Goal: Information Seeking & Learning: Learn about a topic

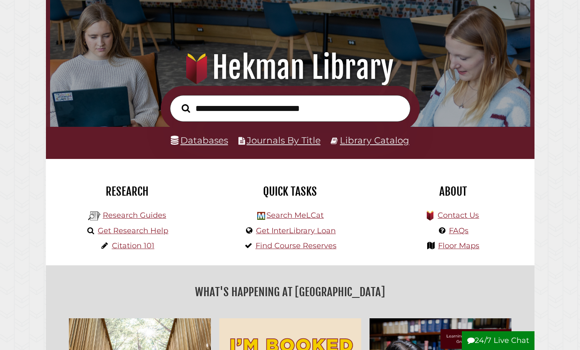
scroll to position [52, 0]
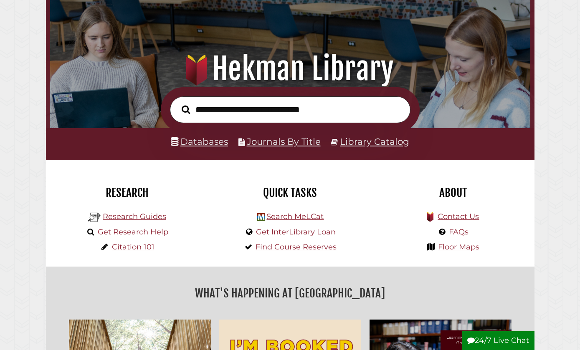
click at [200, 142] on link "Databases" at bounding box center [199, 141] width 57 height 11
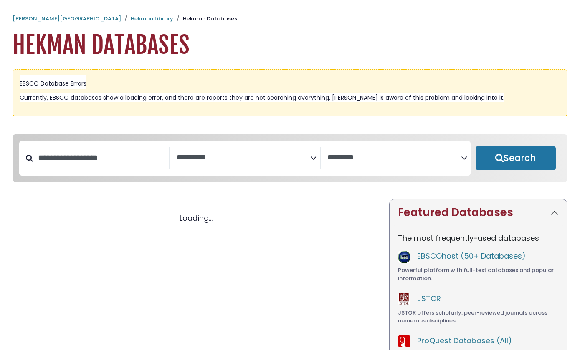
select select "Database Subject Filter"
select select "Database Vendors Filter"
select select "Database Subject Filter"
select select "Database Vendors Filter"
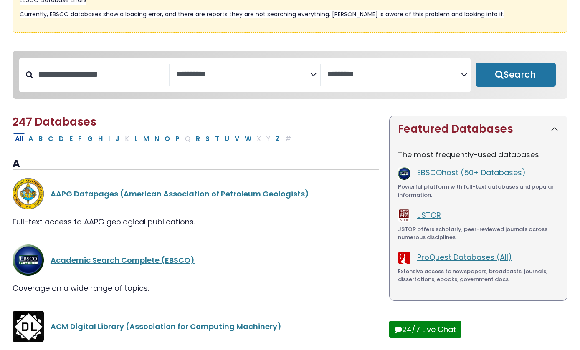
scroll to position [86, 0]
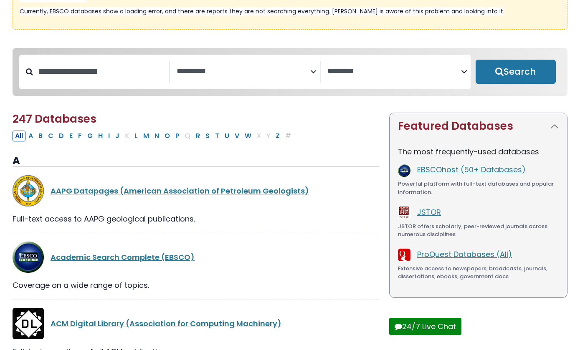
click at [207, 77] on span "Search filters" at bounding box center [244, 72] width 134 height 23
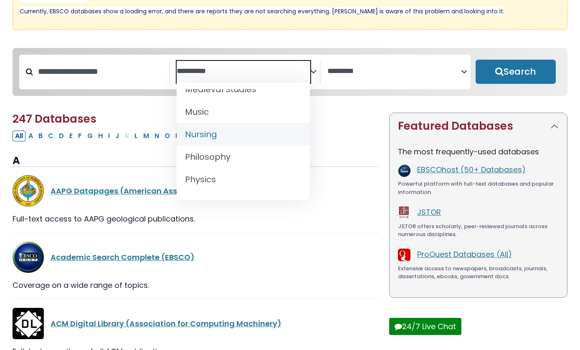
scroll to position [643, 0]
select select "*****"
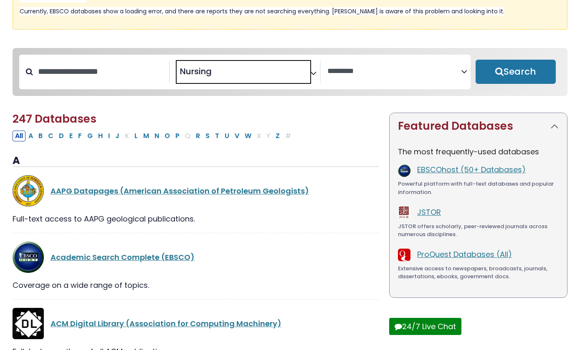
scroll to position [301, 0]
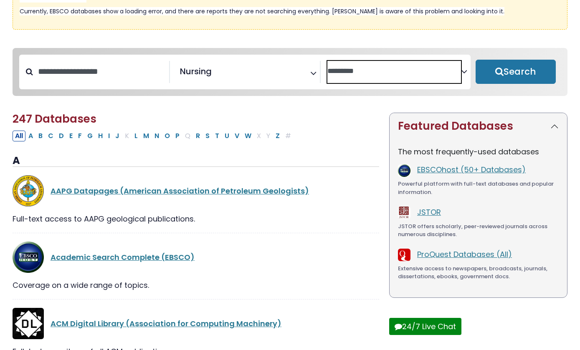
click at [344, 74] on textarea "Search" at bounding box center [394, 71] width 134 height 9
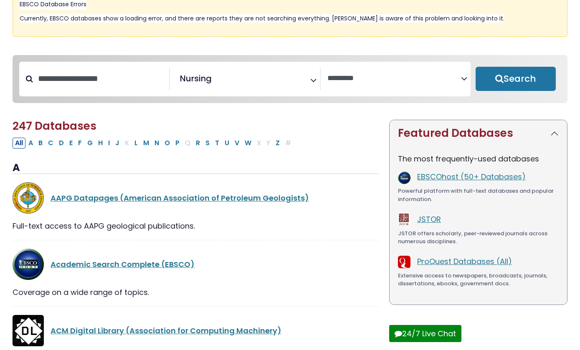
scroll to position [125, 0]
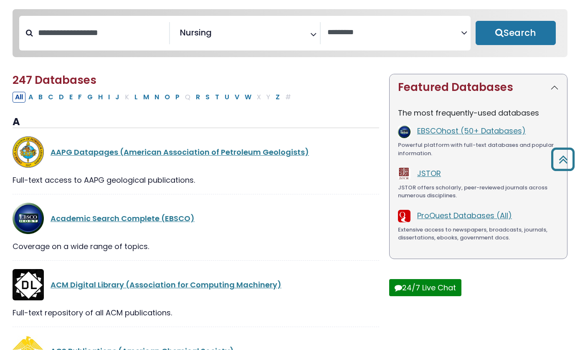
click at [96, 25] on div "Search filters" at bounding box center [101, 33] width 136 height 22
click at [97, 40] on input "Search database by title or keyword" at bounding box center [101, 33] width 136 height 14
type input "*"
click at [497, 23] on button "Search" at bounding box center [515, 33] width 80 height 24
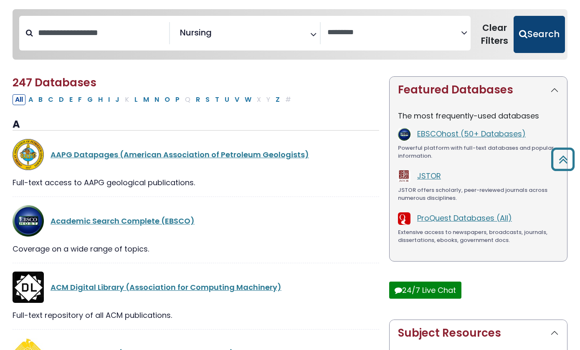
select select "Database Vendors Filter"
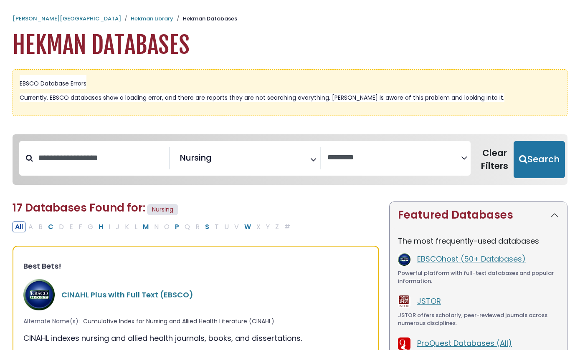
scroll to position [1, 0]
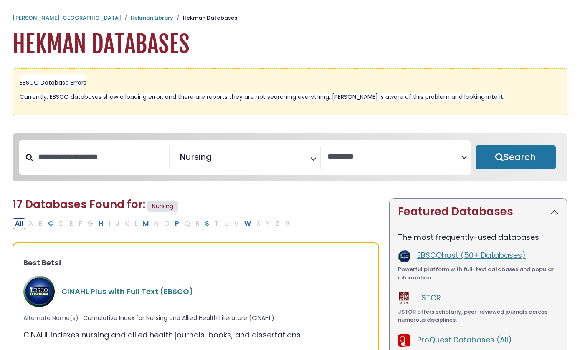
select select "Database Subject Filter"
select select "Database Vendors Filter"
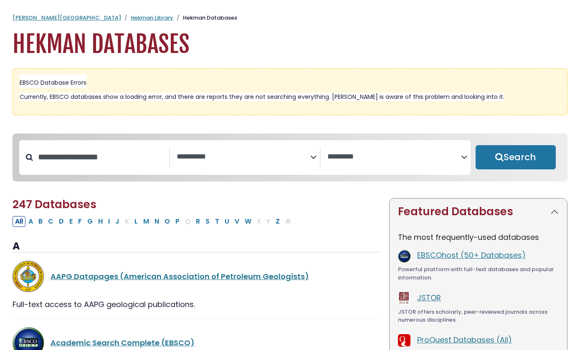
scroll to position [125, 0]
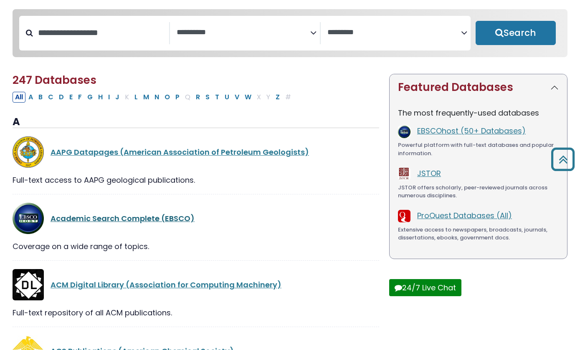
click at [153, 220] on link "Academic Search Complete (EBSCO)" at bounding box center [123, 218] width 144 height 10
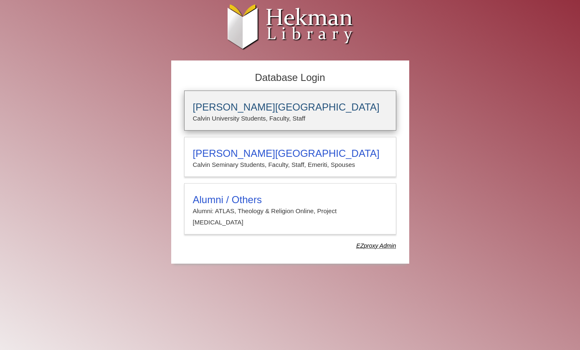
click at [244, 100] on div "Calvin University Calvin University Students, Faculty, Staff" at bounding box center [290, 111] width 212 height 40
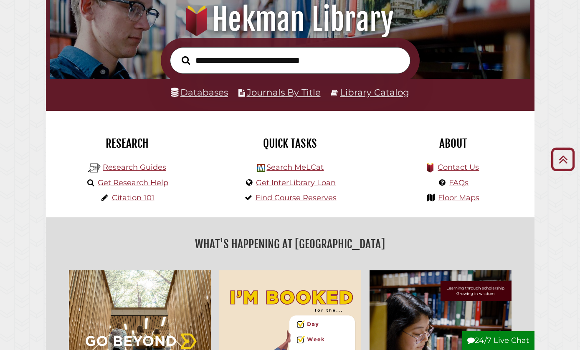
scroll to position [67, 0]
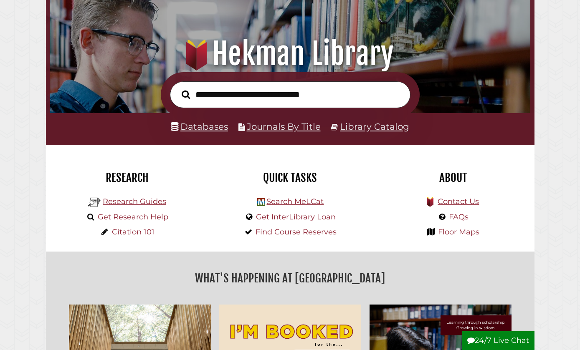
click at [206, 121] on link "Databases" at bounding box center [199, 126] width 57 height 11
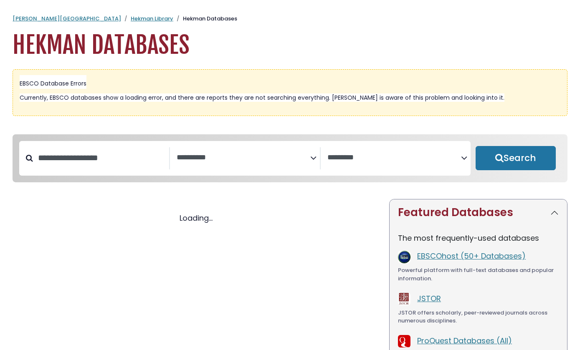
select select "Database Subject Filter"
select select "Database Vendors Filter"
select select "Database Subject Filter"
select select "Database Vendors Filter"
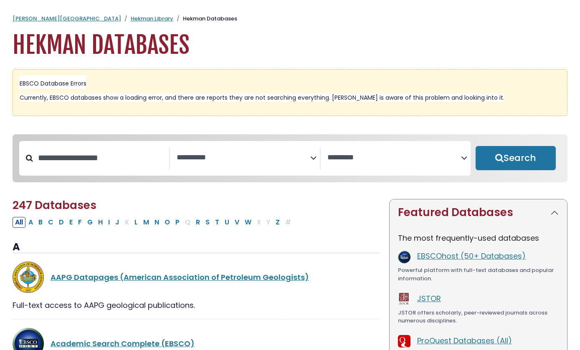
click at [204, 183] on nav "**********" at bounding box center [290, 158] width 555 height 48
click at [215, 163] on span "Search filters" at bounding box center [244, 158] width 134 height 23
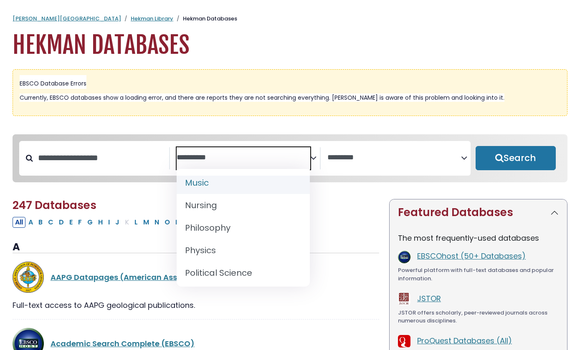
scroll to position [659, 0]
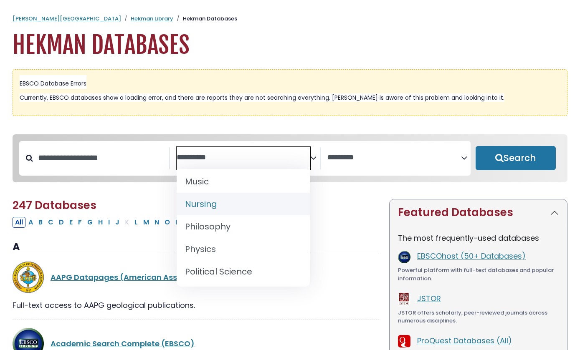
select select "*****"
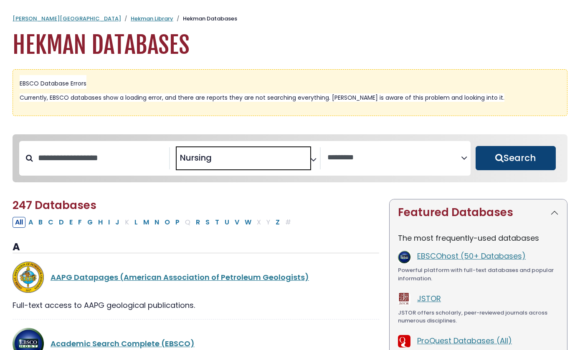
click at [517, 159] on button "Search" at bounding box center [515, 158] width 80 height 24
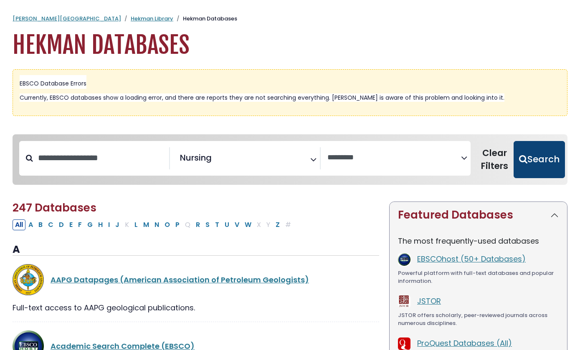
select select "Database Vendors Filter"
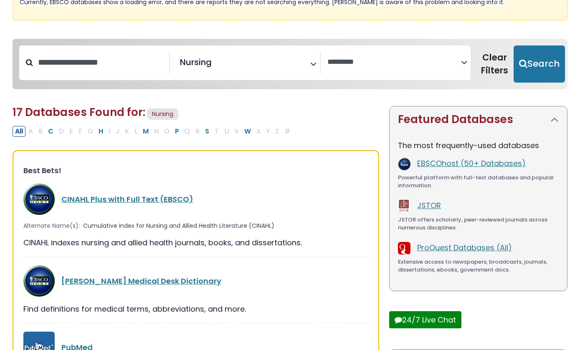
scroll to position [101, 0]
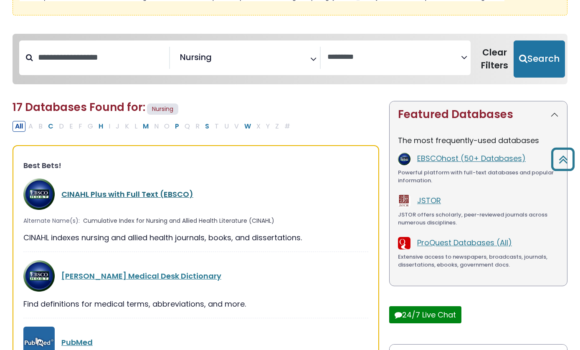
click at [144, 191] on link "CINAHL Plus with Full Text (EBSCO)" at bounding box center [127, 194] width 132 height 10
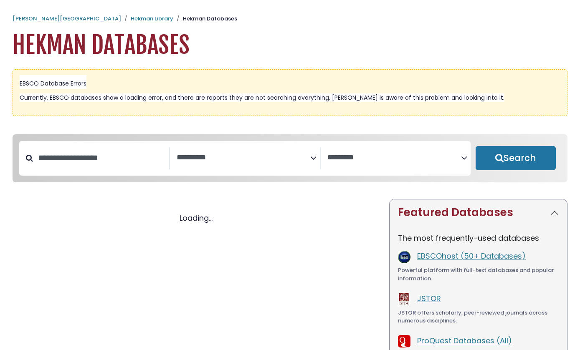
select select "Database Subject Filter"
select select "Database Vendors Filter"
select select "Database Subject Filter"
select select "Database Vendors Filter"
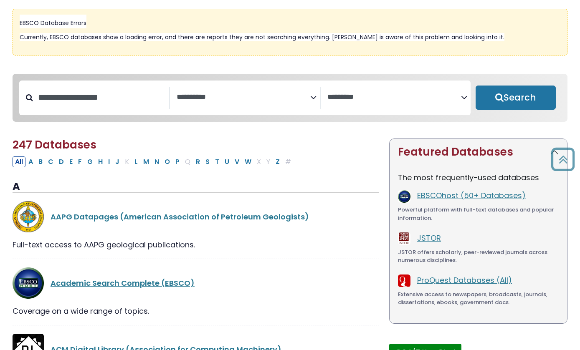
scroll to position [49, 0]
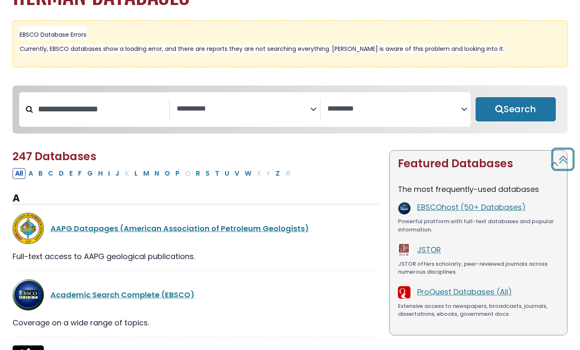
click at [230, 112] on textarea "Search" at bounding box center [244, 109] width 134 height 9
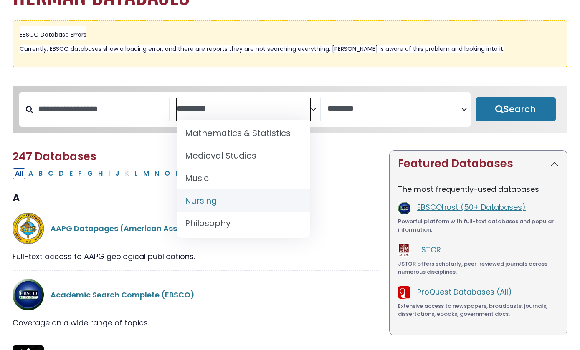
scroll to position [651, 0]
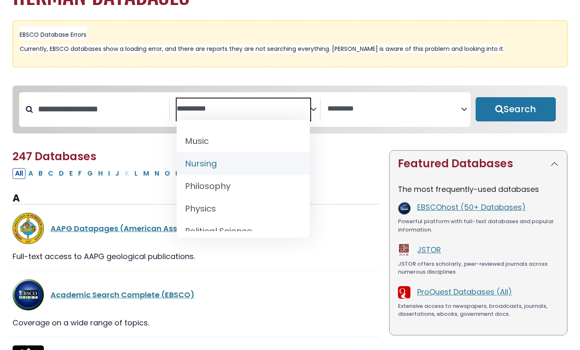
select select "*****"
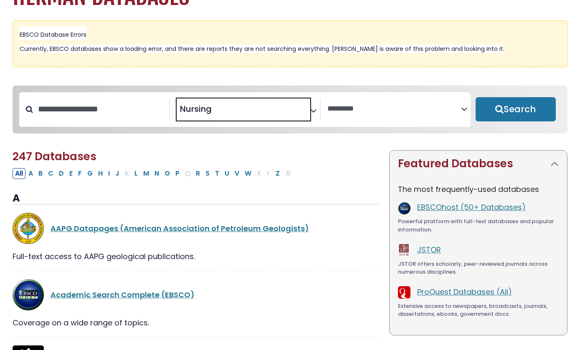
scroll to position [301, 0]
click at [121, 105] on input "Search database by title or keyword" at bounding box center [101, 109] width 136 height 14
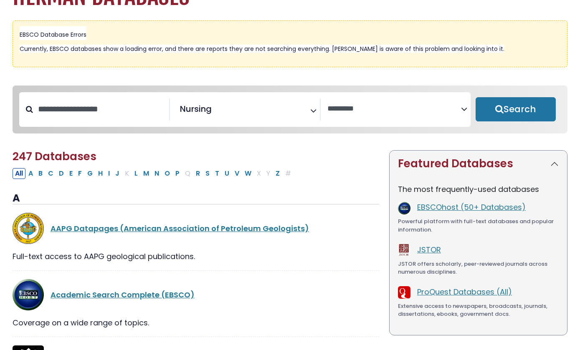
click at [377, 117] on span "Search filters" at bounding box center [394, 110] width 134 height 23
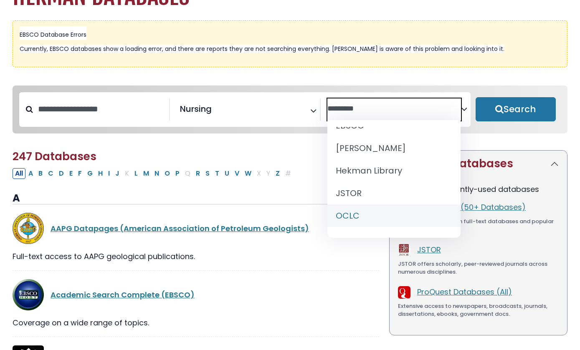
scroll to position [20, 0]
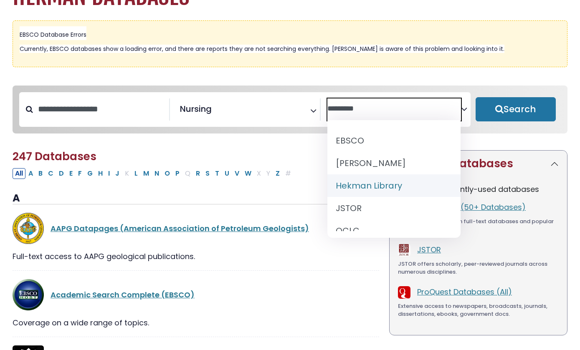
select select "******"
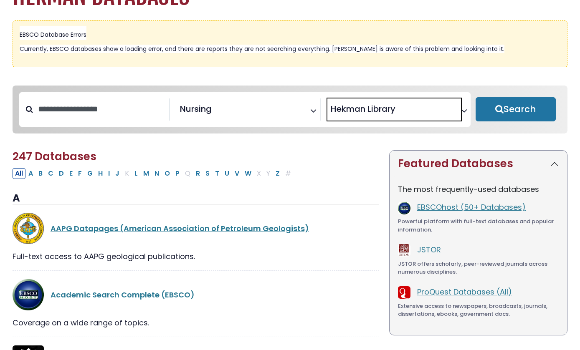
scroll to position [30, 0]
click at [503, 115] on button "Search" at bounding box center [515, 109] width 80 height 24
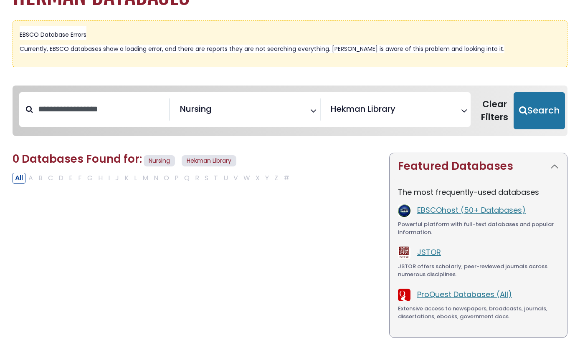
click at [397, 117] on span "× Hekman Library" at bounding box center [394, 110] width 134 height 23
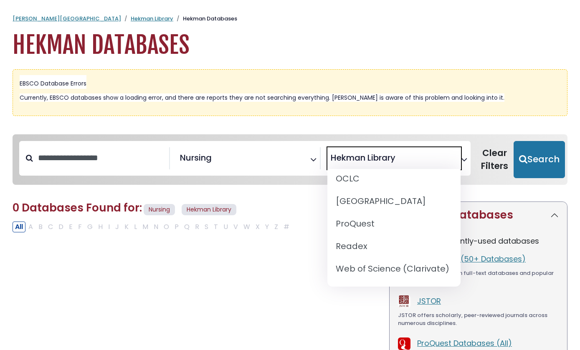
scroll to position [121, 0]
click at [423, 165] on span "× Hekman Library" at bounding box center [394, 158] width 134 height 23
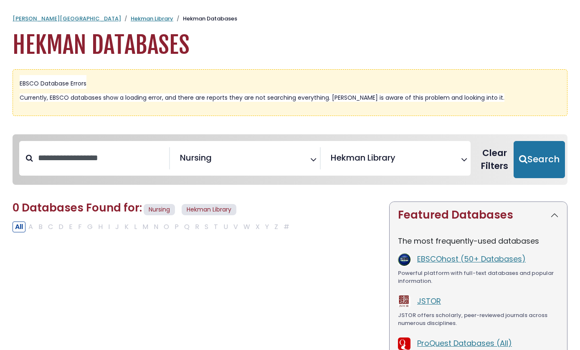
click at [495, 159] on button "Clear Filters" at bounding box center [494, 160] width 38 height 38
select select "Database Subject Filter"
select select "Database Vendors Filter"
select select "Database Subject Filter"
select select "Database Vendors Filter"
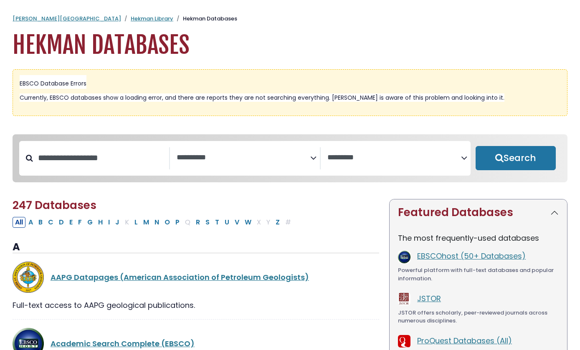
click at [257, 161] on textarea "Search" at bounding box center [244, 158] width 134 height 9
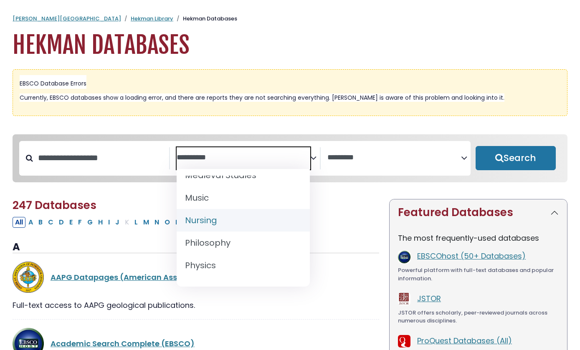
scroll to position [642, 0]
select select "*****"
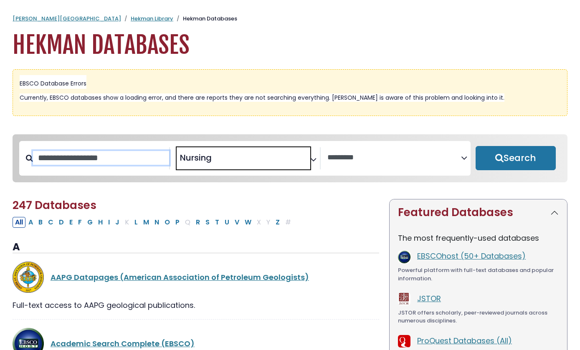
click at [123, 165] on input "Search database by title or keyword" at bounding box center [101, 158] width 136 height 14
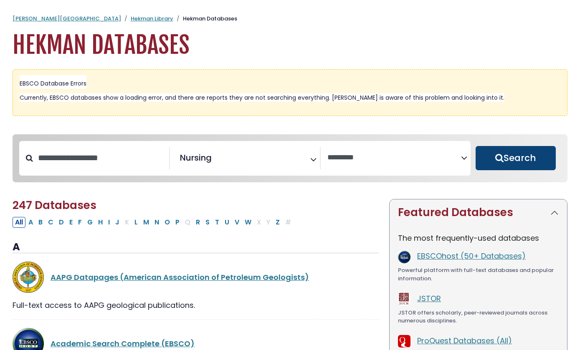
click at [505, 166] on button "Search" at bounding box center [515, 158] width 80 height 24
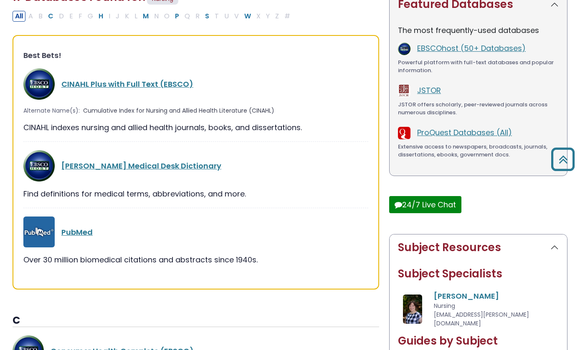
scroll to position [207, 0]
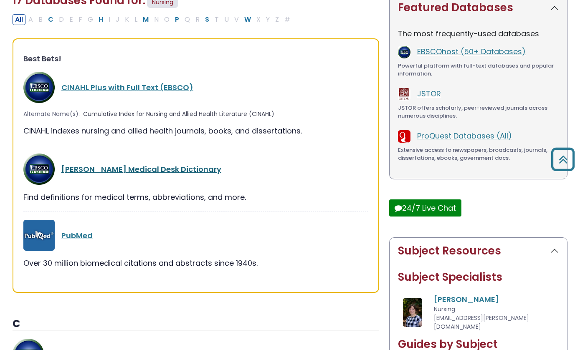
click at [163, 169] on link "Merriam-Webster's Medical Desk Dictionary" at bounding box center [141, 169] width 160 height 10
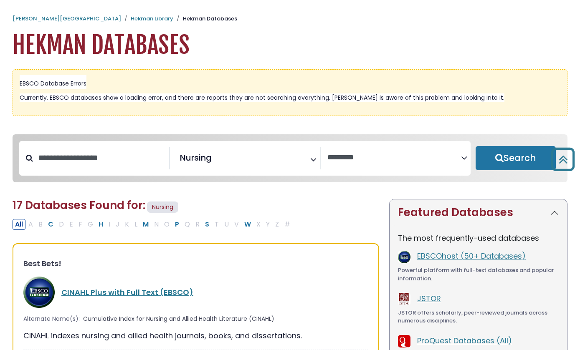
select select "******"
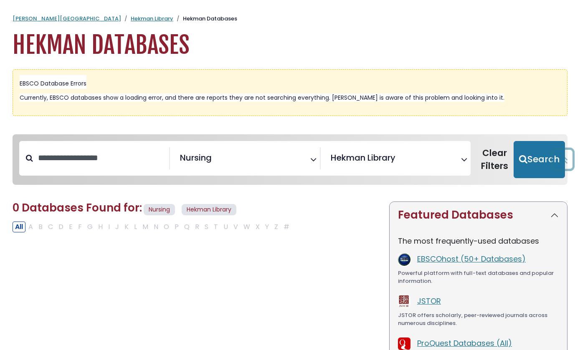
scroll to position [30, 0]
select select "Database Subject Filter"
select select "Database Vendors Filter"
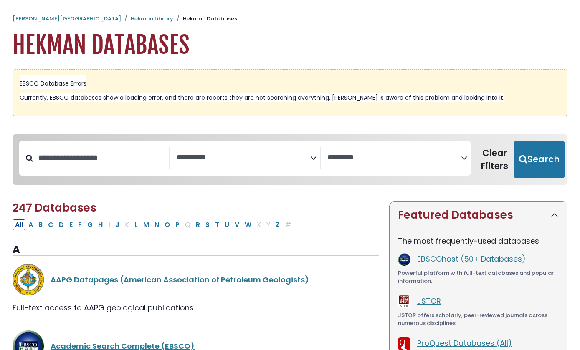
scroll to position [0, 0]
click at [245, 170] on div "**********" at bounding box center [245, 158] width 151 height 23
click at [250, 155] on textarea "Search" at bounding box center [244, 158] width 134 height 9
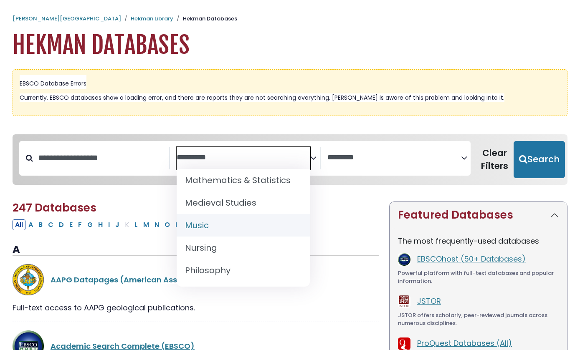
scroll to position [638, 0]
select select "*****"
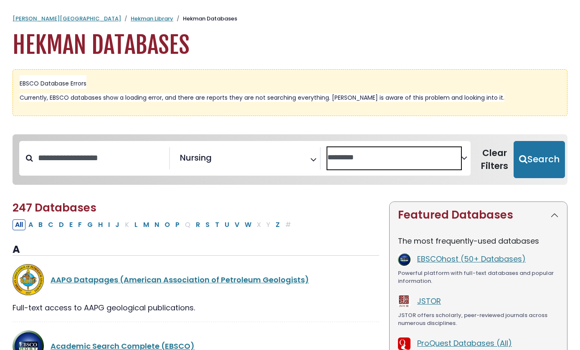
click at [399, 162] on textarea "Search" at bounding box center [394, 158] width 134 height 9
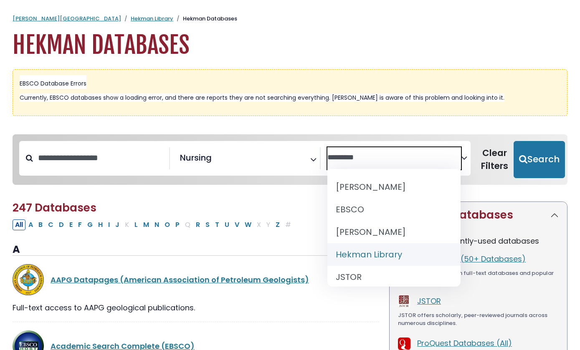
scroll to position [0, 0]
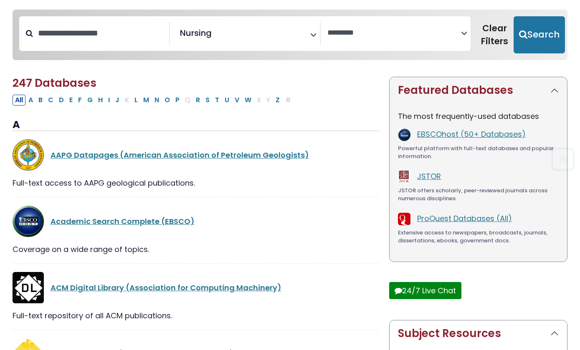
scroll to position [125, 0]
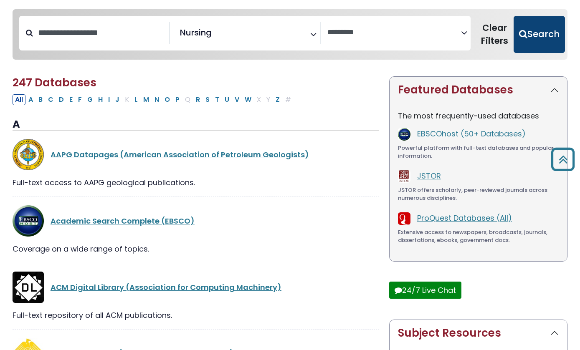
click at [547, 40] on button "Search" at bounding box center [538, 35] width 51 height 38
select select "Database Vendors Filter"
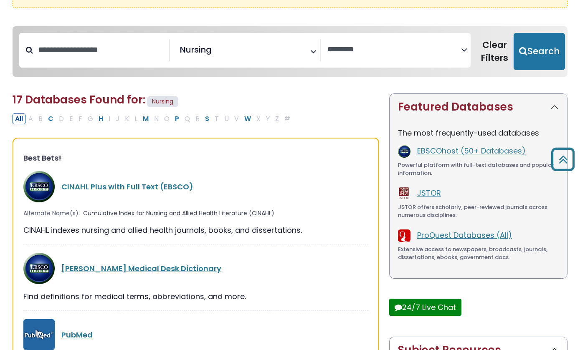
scroll to position [123, 0]
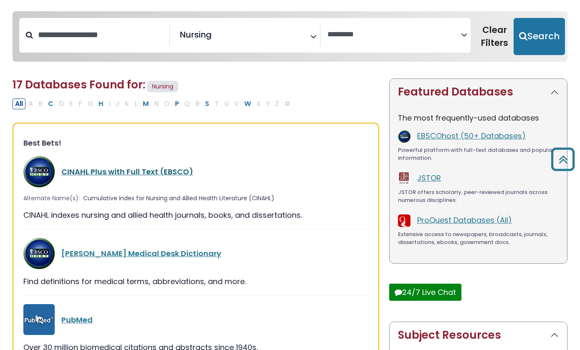
click at [98, 172] on link "CINAHL Plus with Full Text (EBSCO)" at bounding box center [127, 172] width 132 height 10
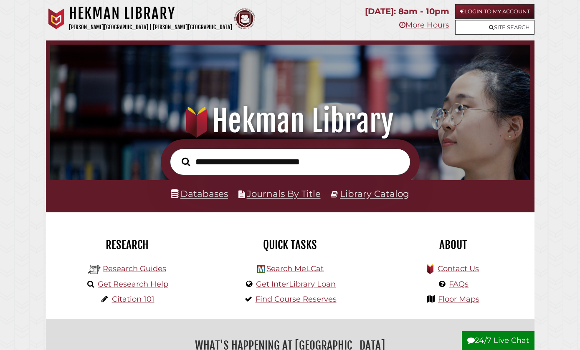
scroll to position [159, 476]
click at [301, 200] on li "Journals By Title" at bounding box center [279, 194] width 82 height 16
click at [303, 193] on link "Journals By Title" at bounding box center [284, 193] width 74 height 11
click at [233, 150] on input "text" at bounding box center [290, 162] width 240 height 27
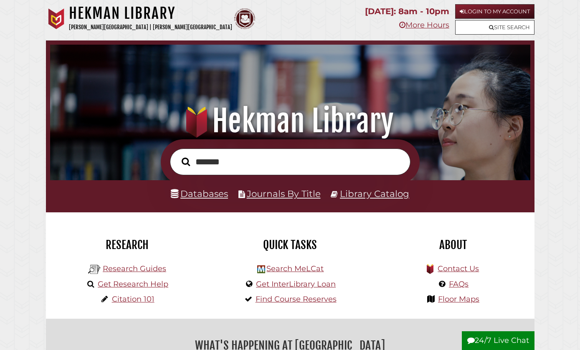
type input "*******"
click at [185, 161] on button "Search" at bounding box center [185, 161] width 17 height 13
